Goal: Check status: Check status

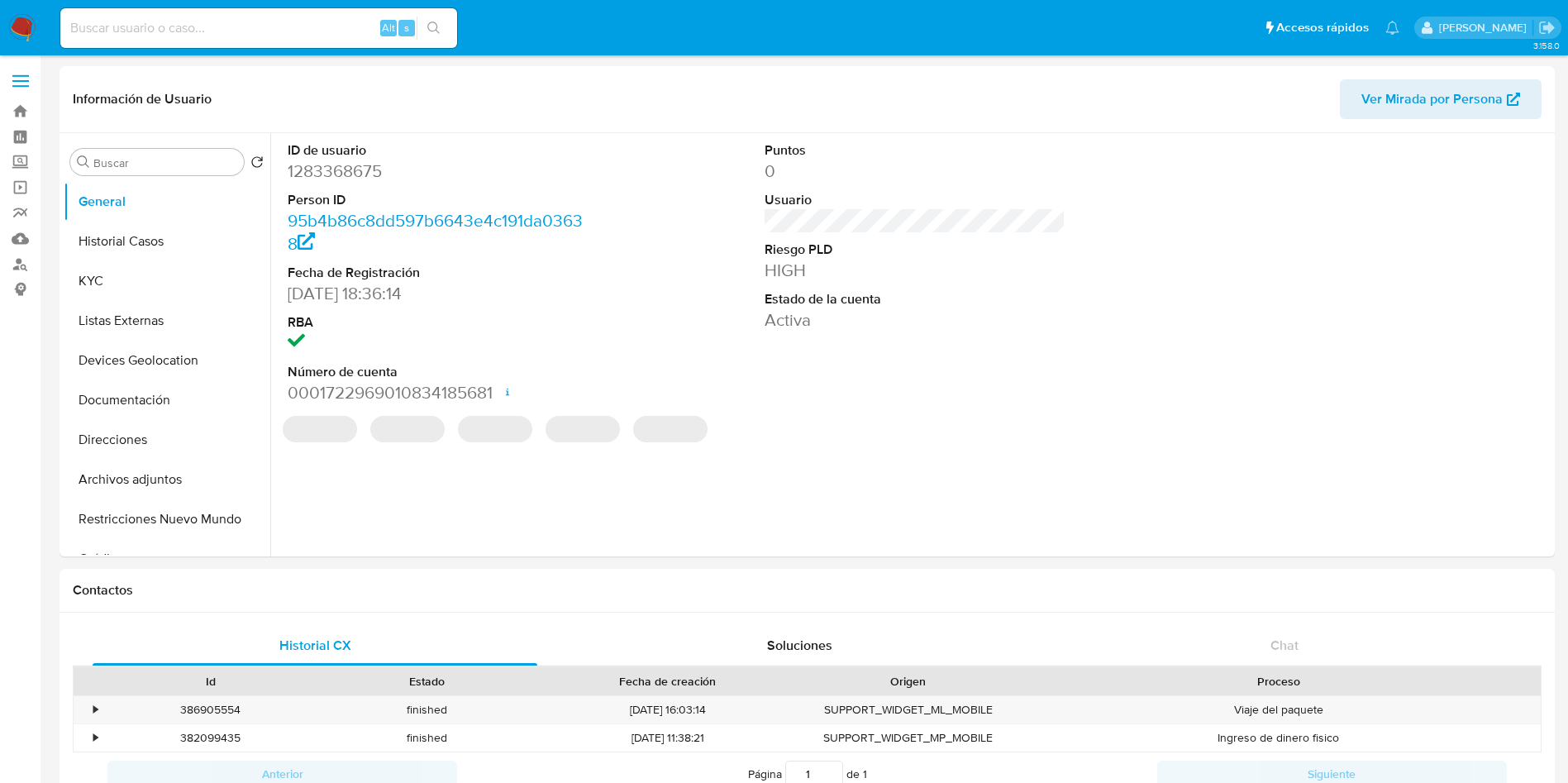
click at [202, 25] on input at bounding box center [258, 28] width 397 height 21
select select "10"
paste input "1283368675"
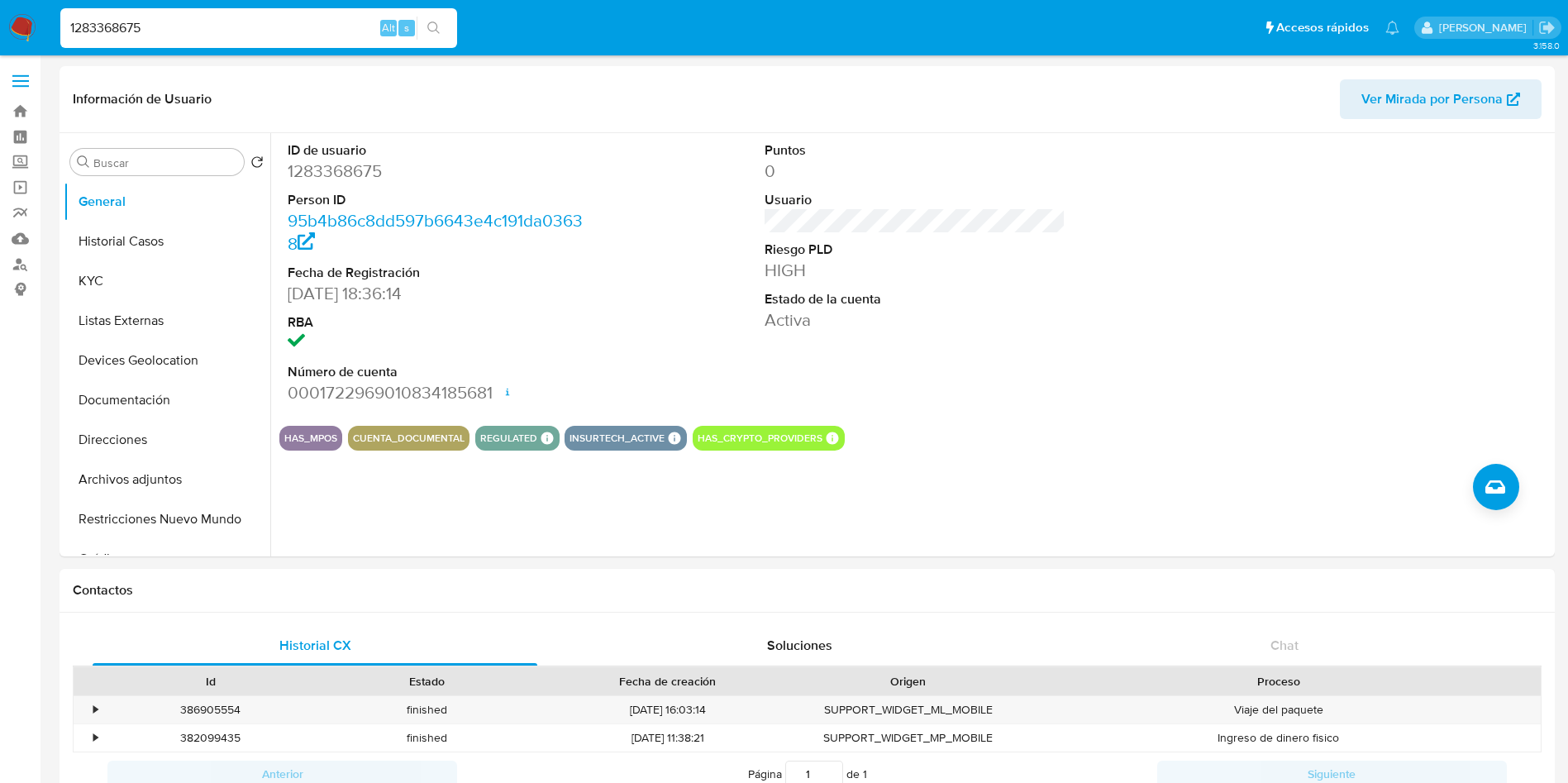
type input "1283368675"
click at [127, 313] on button "Listas Externas" at bounding box center [161, 320] width 194 height 40
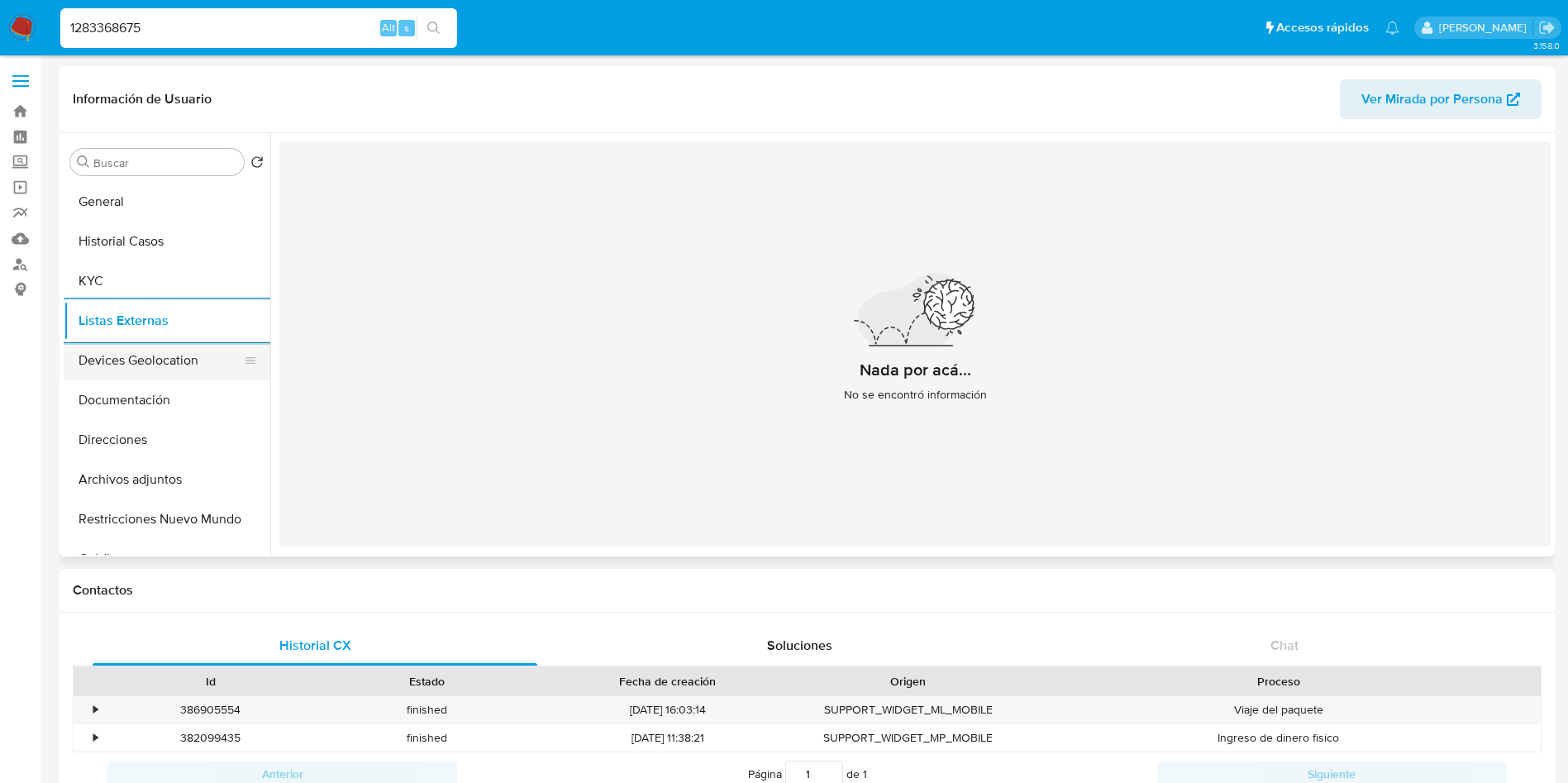
click at [120, 354] on button "Devices Geolocation" at bounding box center [161, 360] width 194 height 40
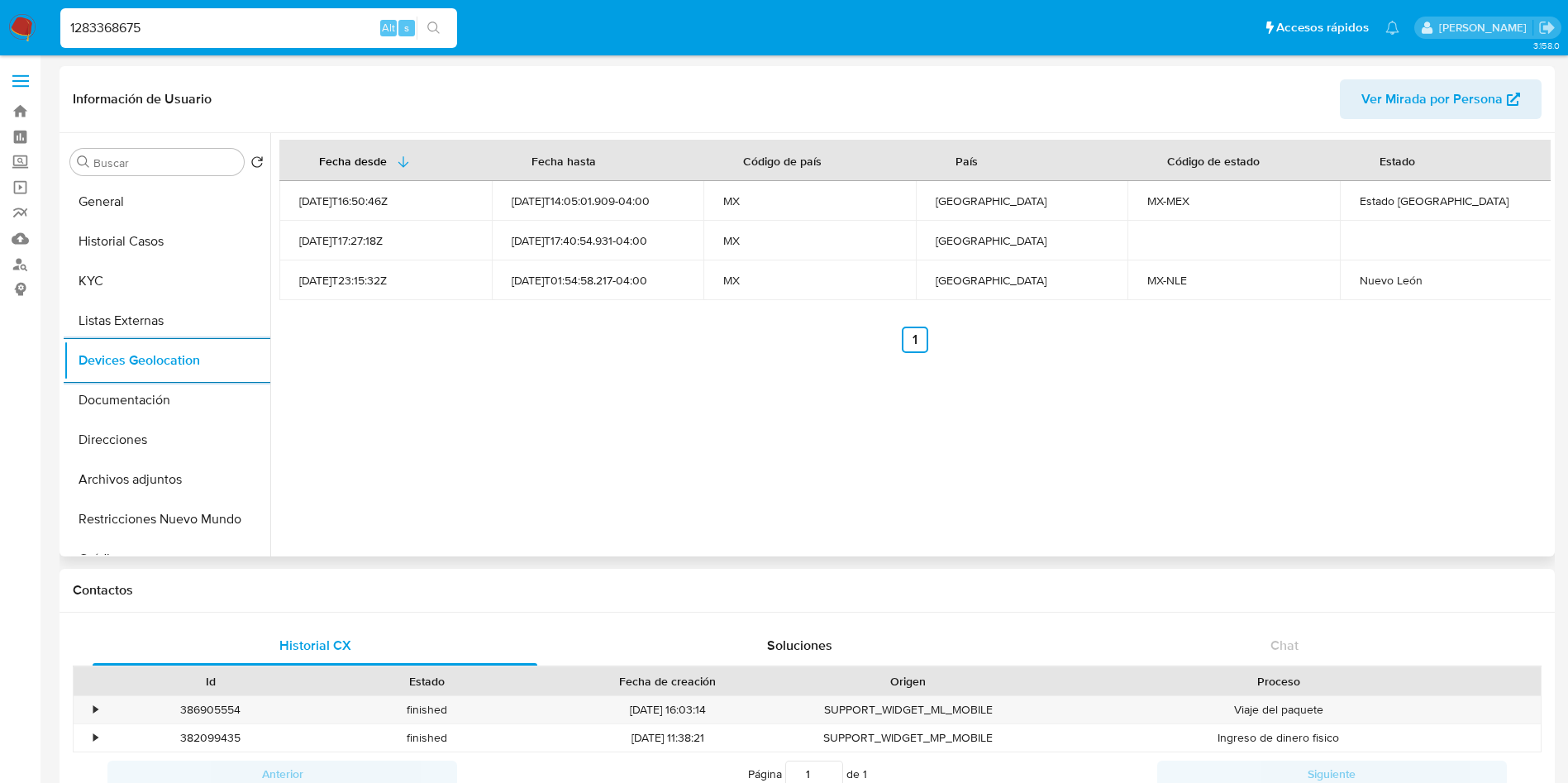
click at [1384, 283] on div "Nuevo León" at bounding box center [1446, 281] width 173 height 15
copy div "Nuevo"
click at [785, 526] on div "Fecha desde [GEOGRAPHIC_DATA] hasta Código de país País Código de estado Estado…" at bounding box center [911, 344] width 1281 height 424
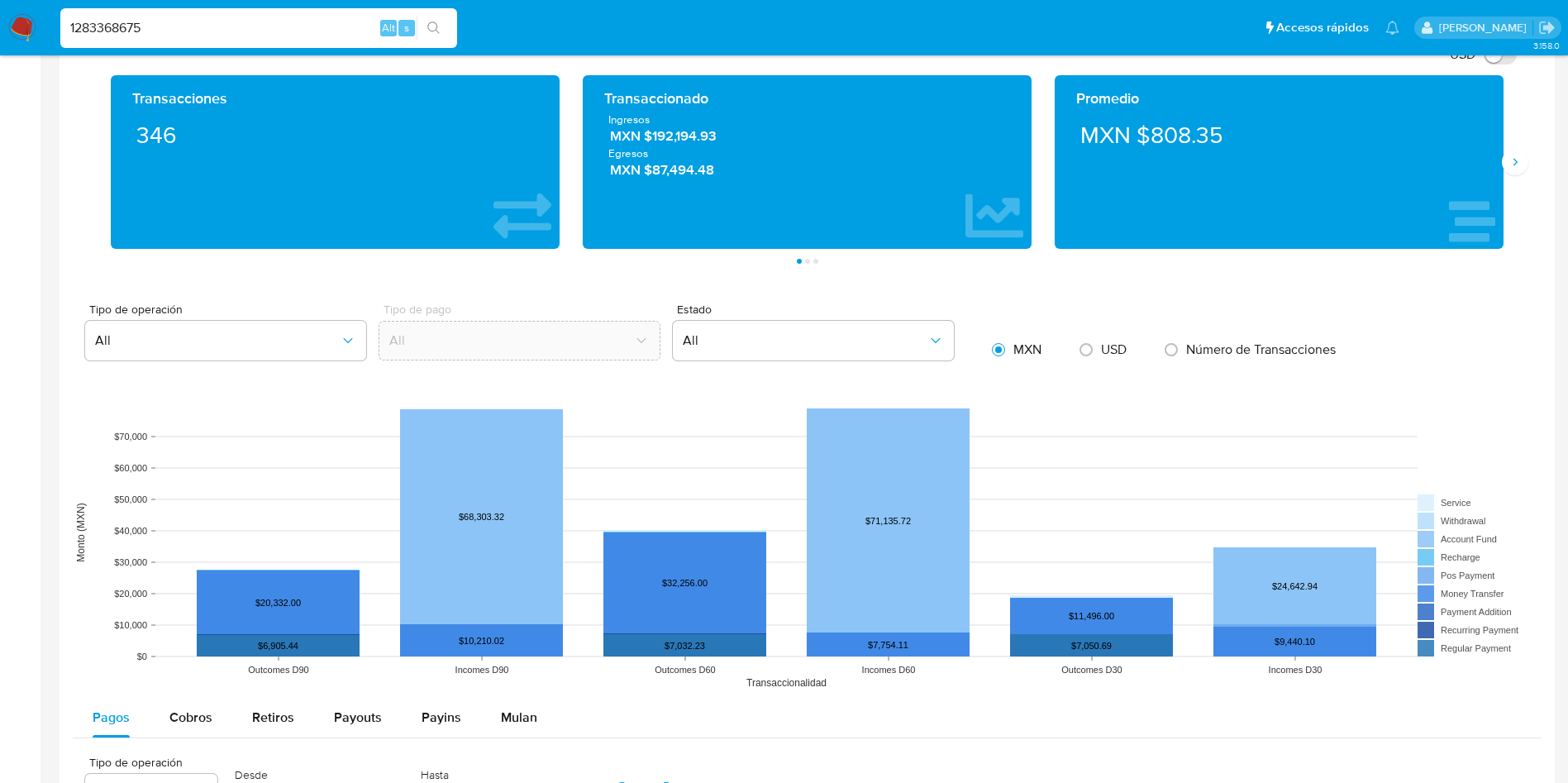
scroll to position [744, 0]
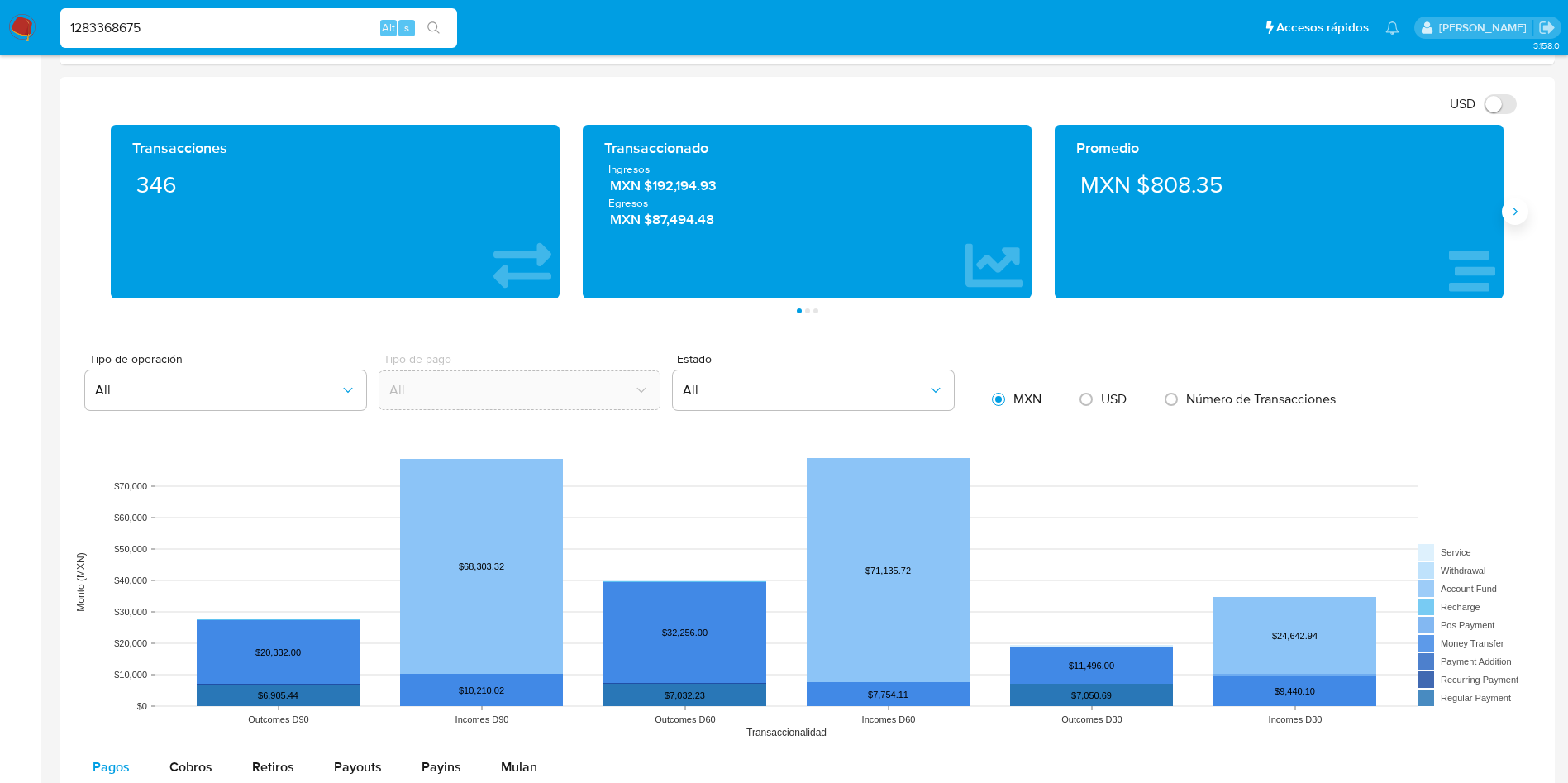
click at [1514, 211] on icon "Siguiente" at bounding box center [1515, 211] width 13 height 13
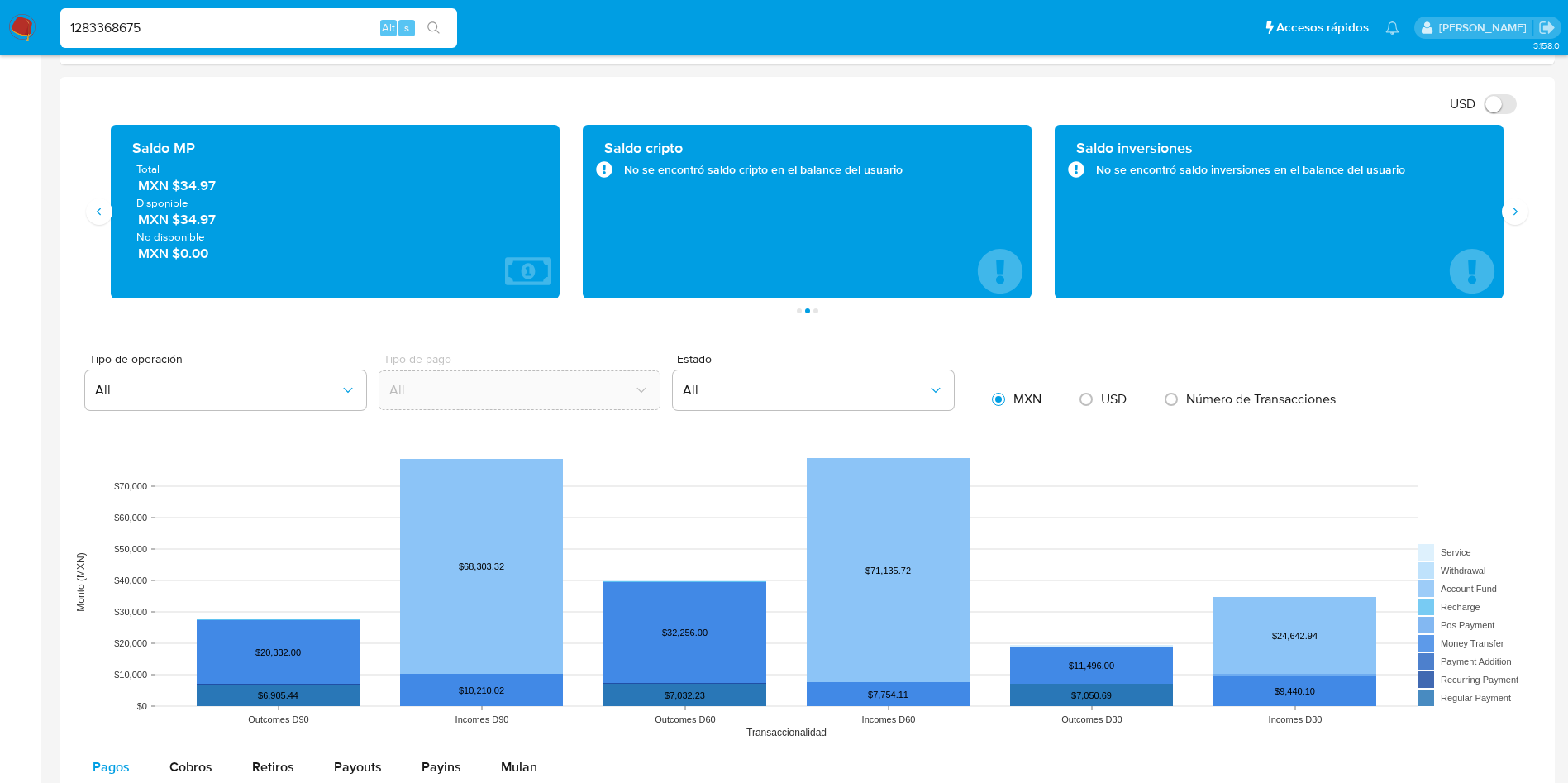
drag, startPoint x: 242, startPoint y: 196, endPoint x: 310, endPoint y: 211, distance: 69.6
click at [186, 187] on div "Total MXN $34.97 Disponible MXN $34.97 No disponible MXN $0.00" at bounding box center [335, 212] width 423 height 101
click at [215, 184] on span "MXN $34.97" at bounding box center [336, 187] width 396 height 19
drag, startPoint x: 219, startPoint y: 186, endPoint x: 179, endPoint y: 190, distance: 40.2
click at [179, 190] on span "MXN $34.97" at bounding box center [336, 187] width 396 height 19
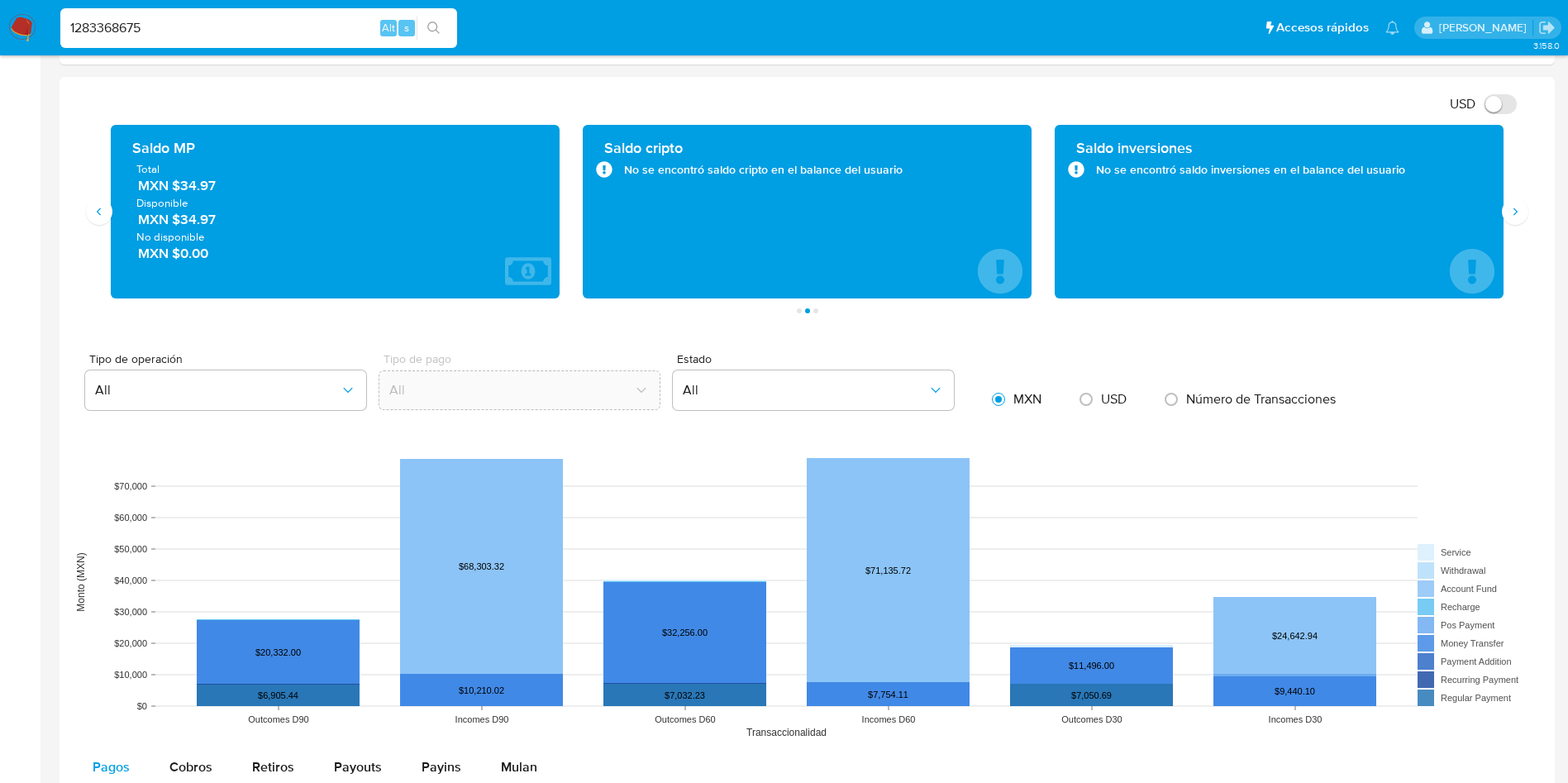
click at [736, 271] on div "Saldo cripto No se encontró saldo cripto en el balance del usuario" at bounding box center [808, 211] width 423 height 147
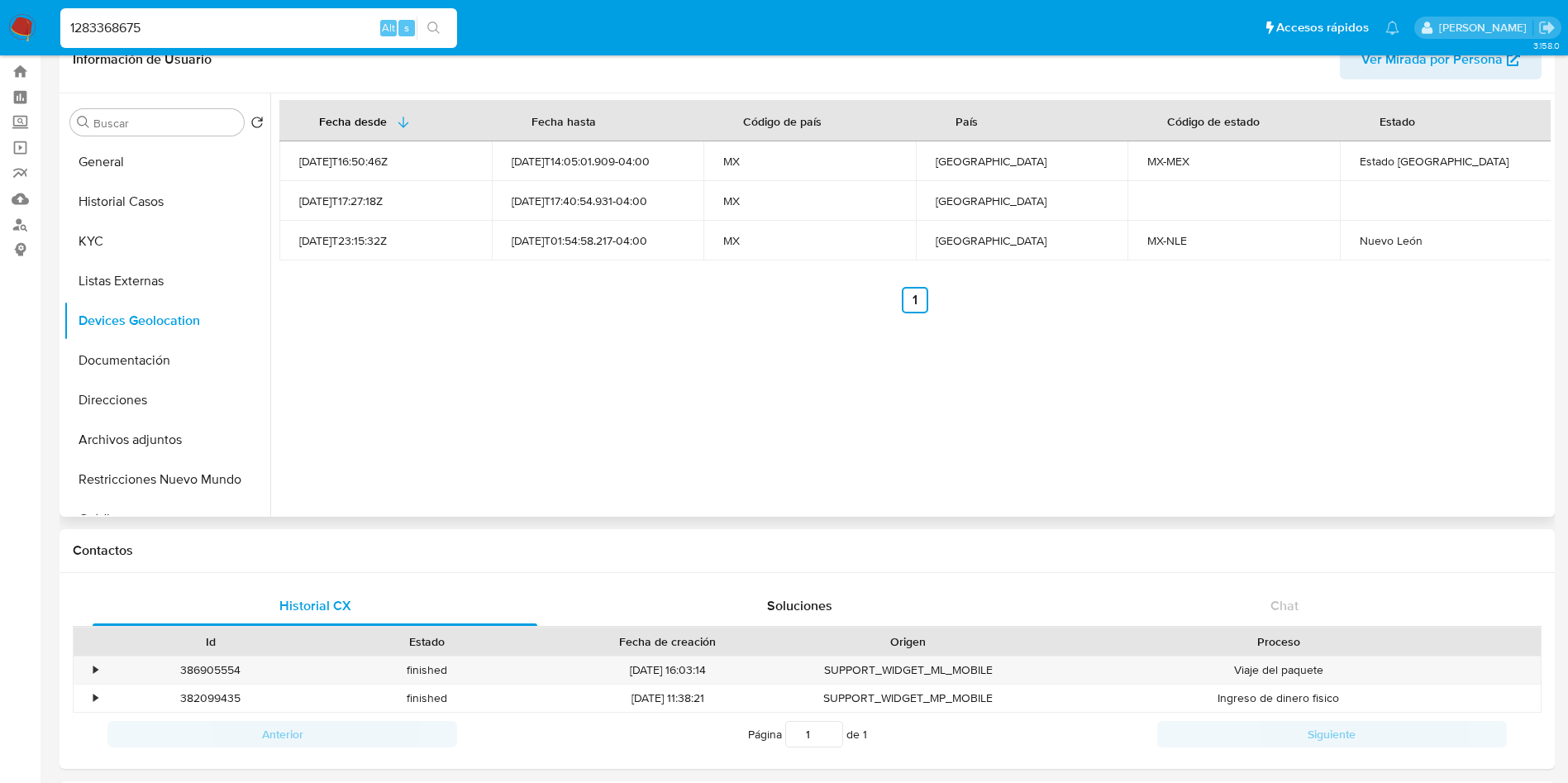
scroll to position [0, 0]
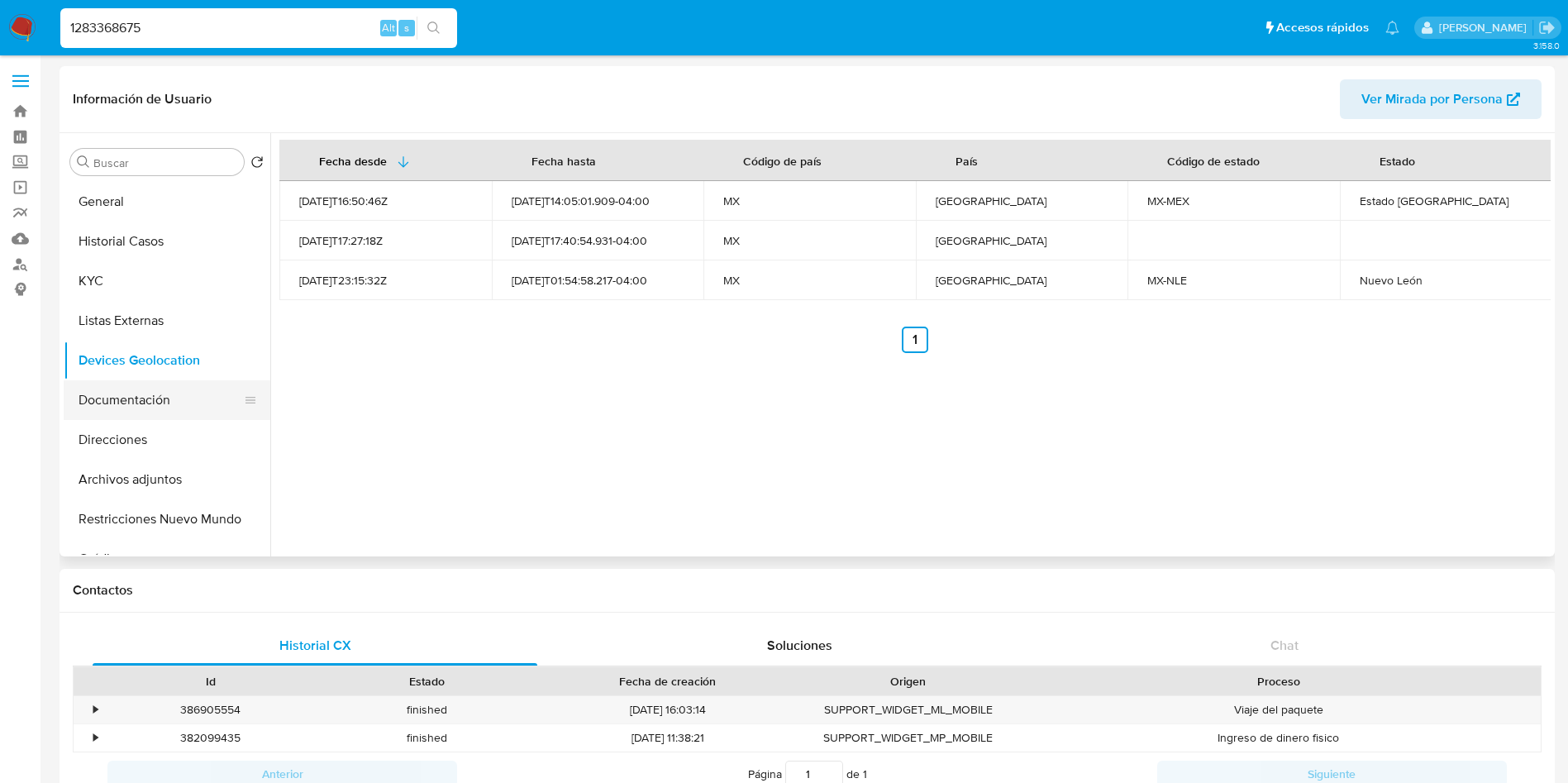
click at [119, 410] on button "Documentación" at bounding box center [161, 400] width 194 height 40
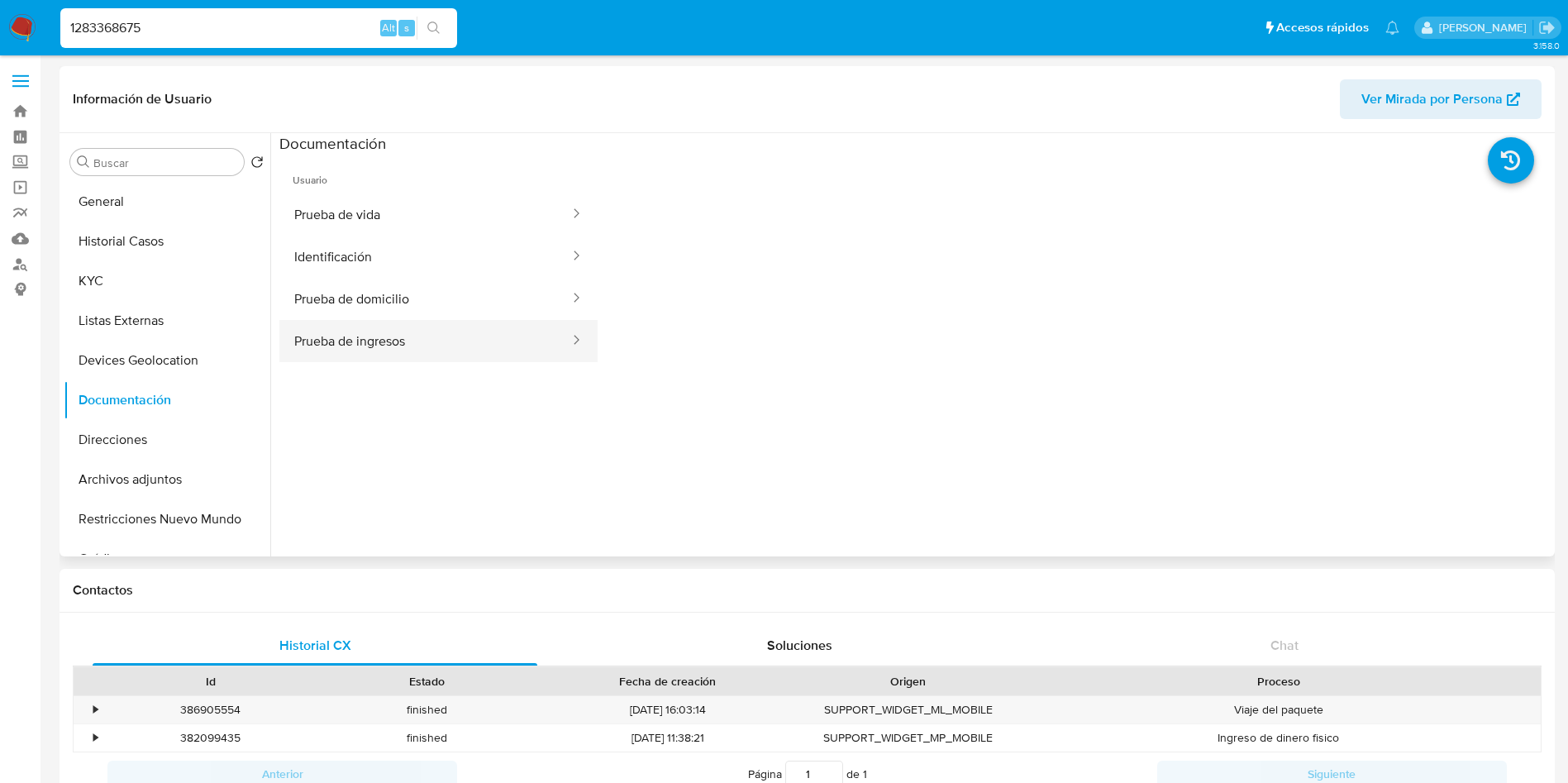
click at [472, 354] on button "Prueba de ingresos" at bounding box center [425, 342] width 292 height 42
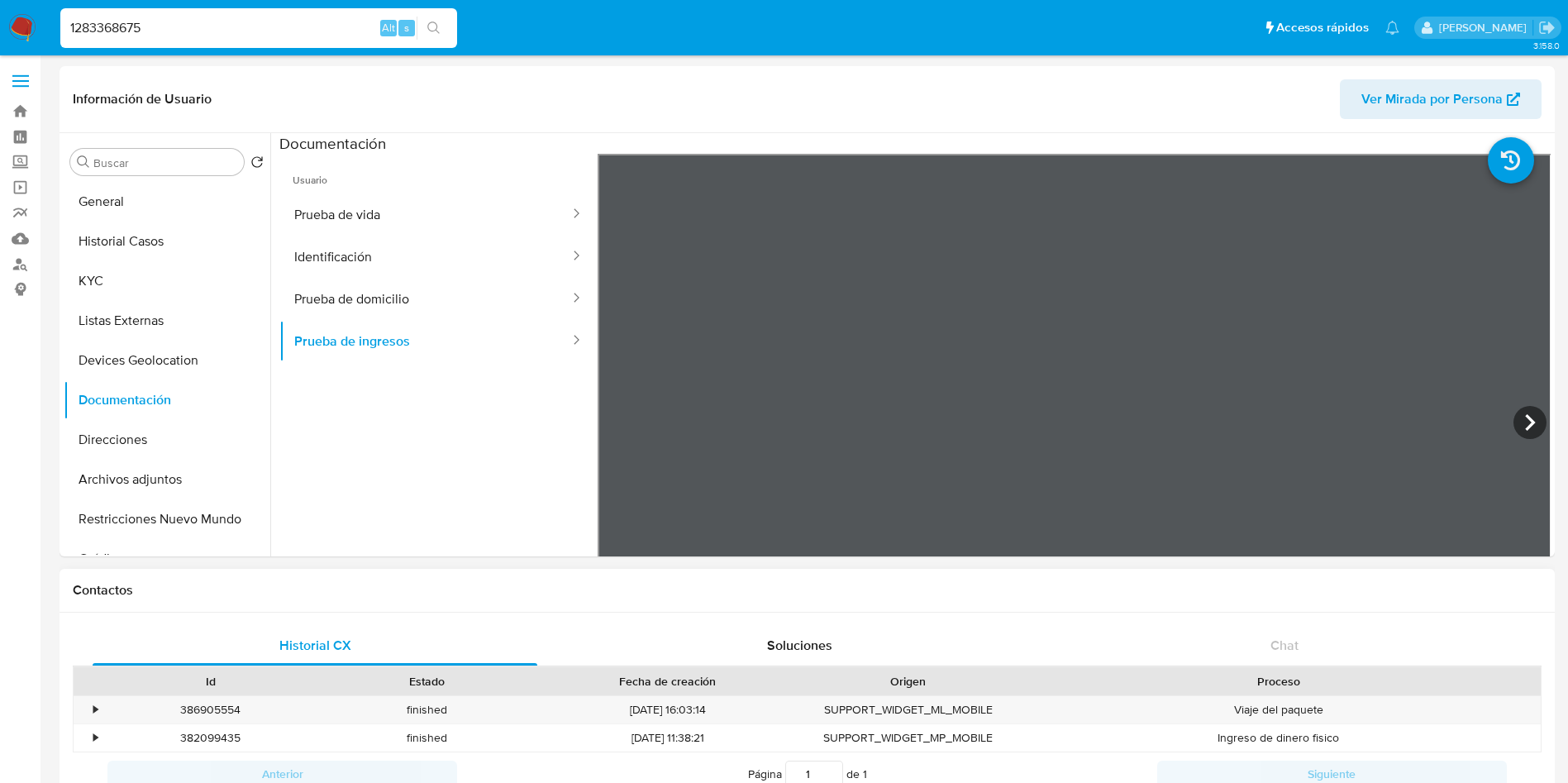
click at [406, 307] on button "Prueba de domicilio" at bounding box center [425, 299] width 292 height 42
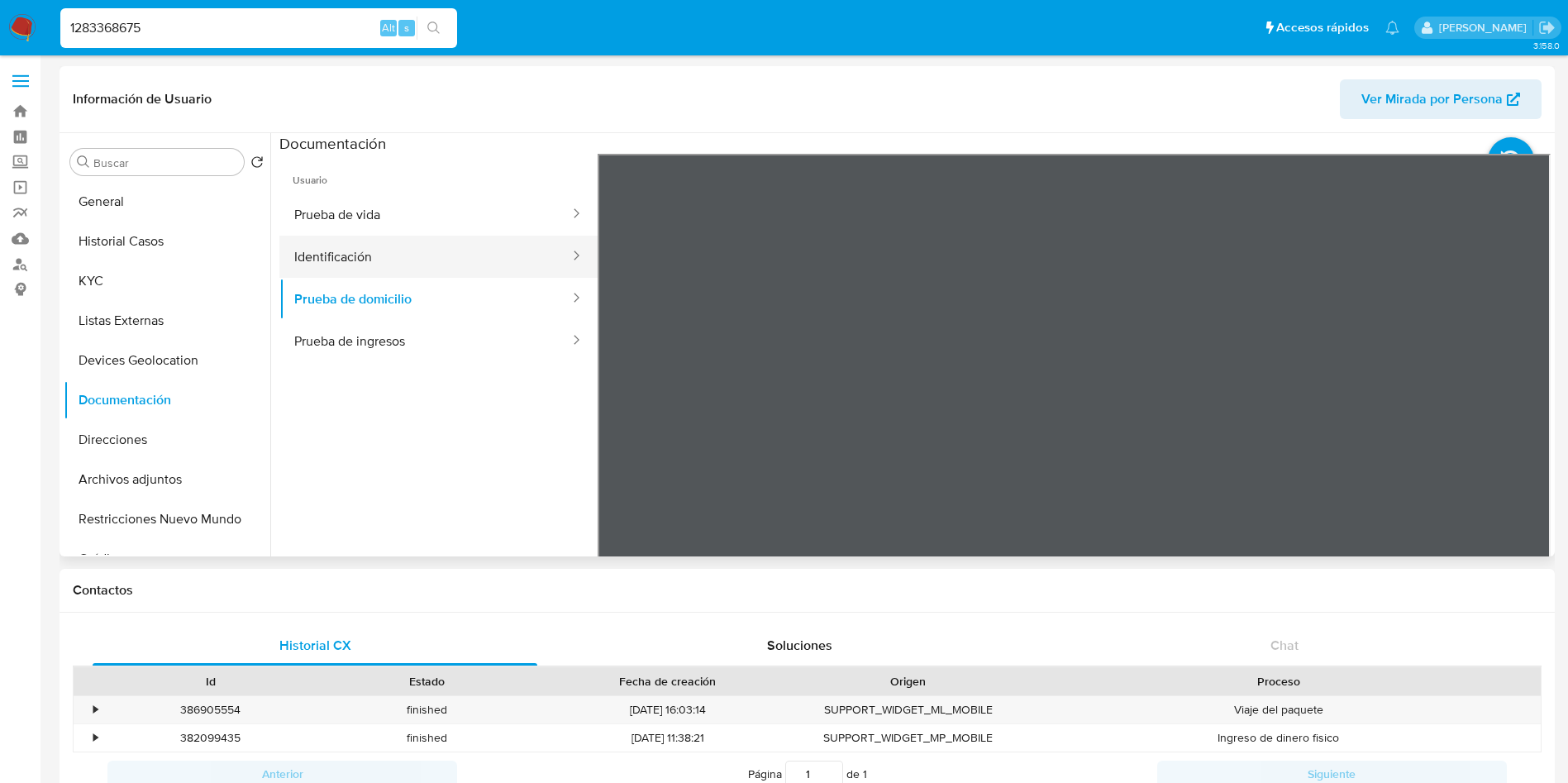
click at [409, 250] on button "Identificación" at bounding box center [425, 257] width 292 height 42
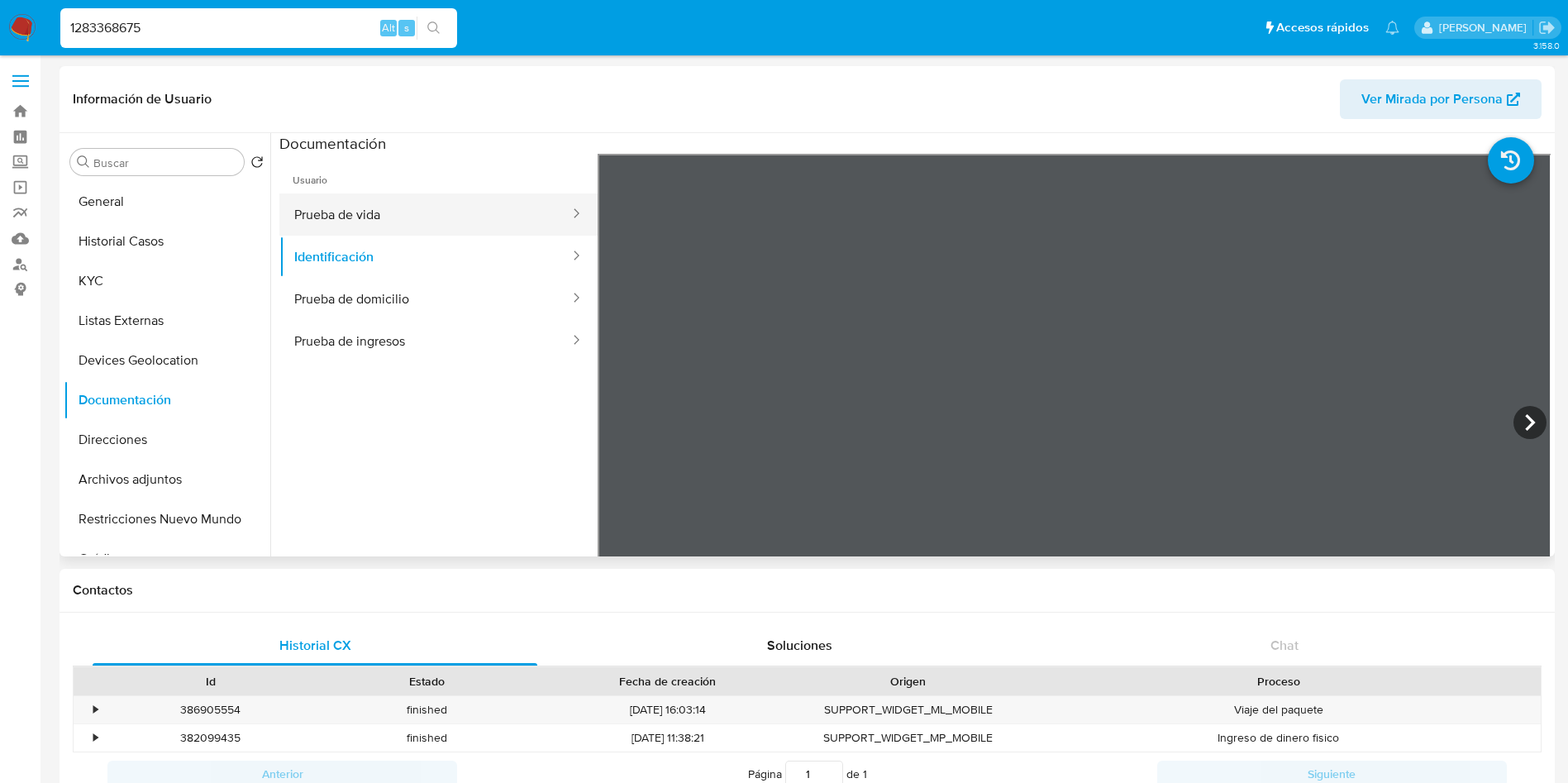
click at [383, 213] on button "Prueba de vida" at bounding box center [425, 215] width 292 height 42
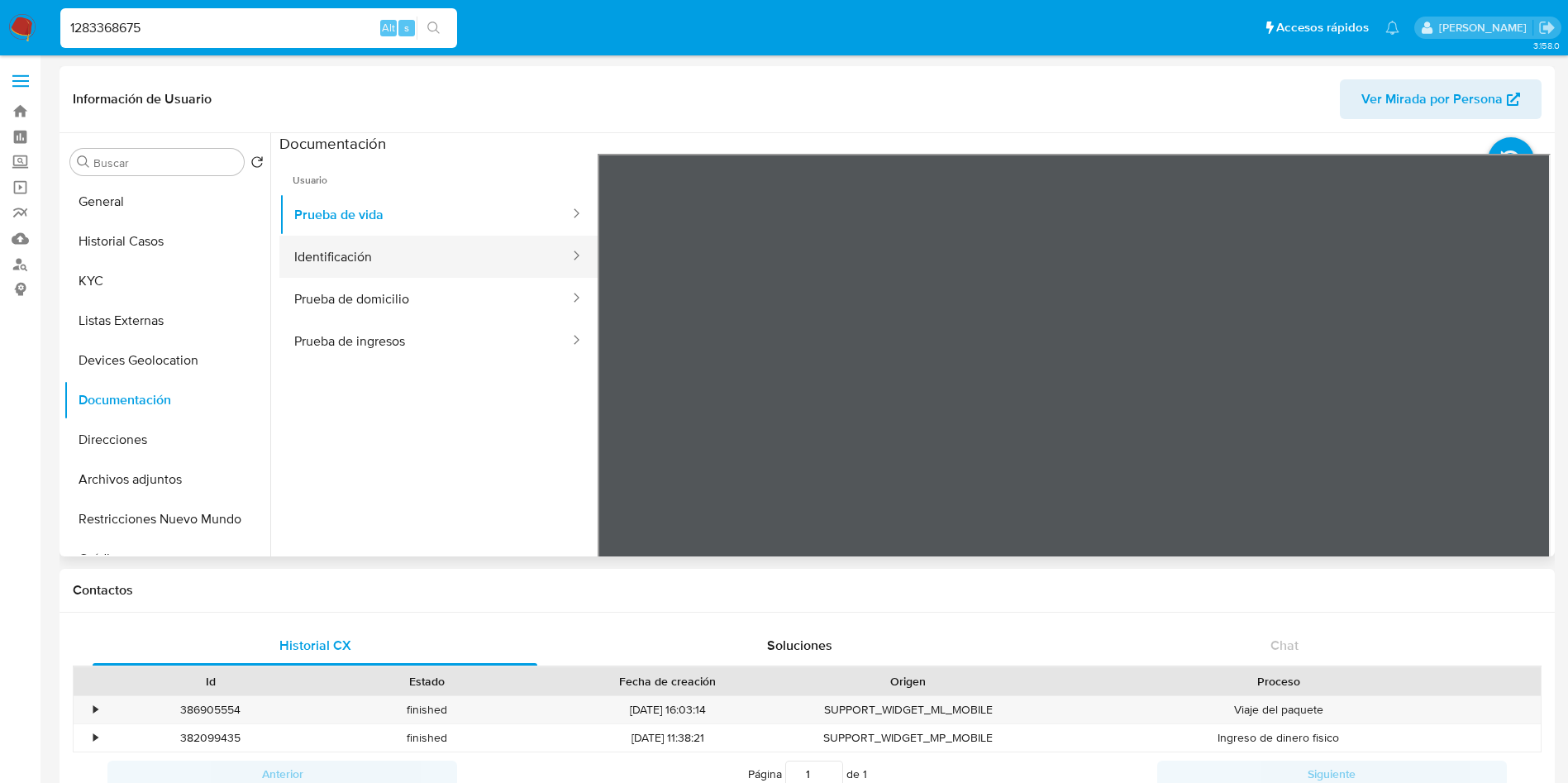
click at [396, 253] on button "Identificación" at bounding box center [425, 257] width 292 height 42
click at [1520, 421] on icon at bounding box center [1530, 423] width 33 height 33
